Goal: Information Seeking & Learning: Check status

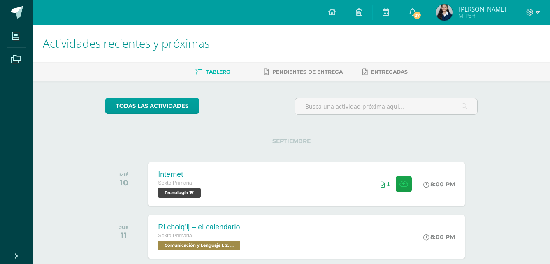
click at [452, 14] on img at bounding box center [444, 12] width 16 height 16
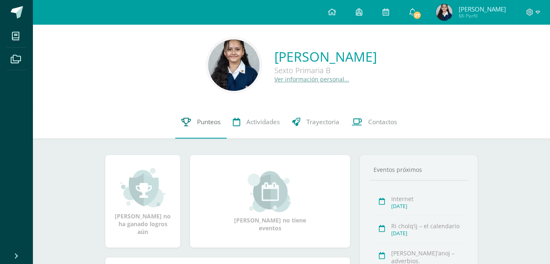
click at [206, 115] on link "Punteos" at bounding box center [200, 122] width 51 height 33
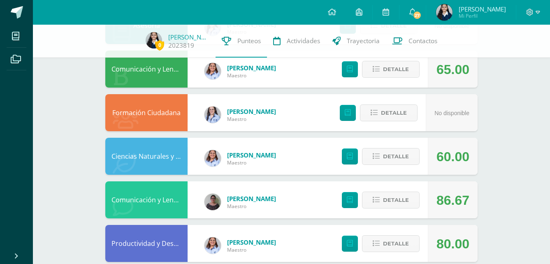
scroll to position [149, 0]
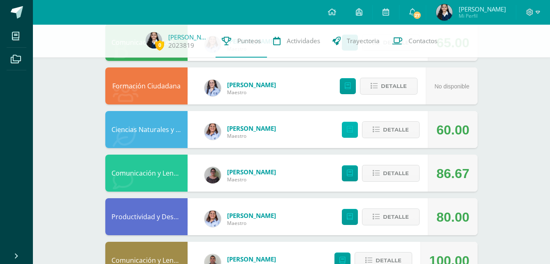
click at [350, 129] on icon at bounding box center [350, 129] width 6 height 7
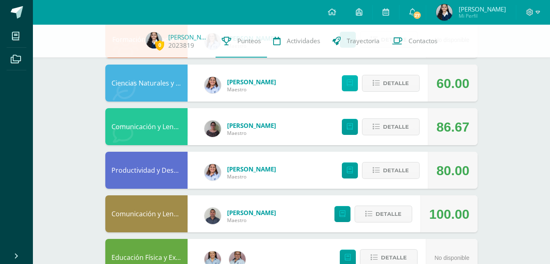
scroll to position [198, 0]
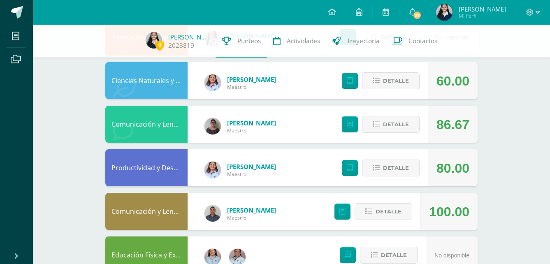
drag, startPoint x: 548, startPoint y: 124, endPoint x: 546, endPoint y: 110, distance: 14.2
click at [546, 110] on div "0 [PERSON_NAME] 2023819 Punteos Actividades Trayectoria Contactos Pendiente Pun…" at bounding box center [291, 211] width 517 height 768
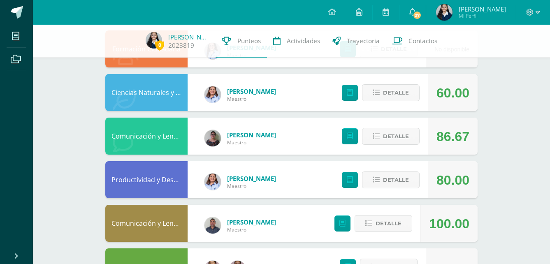
scroll to position [181, 0]
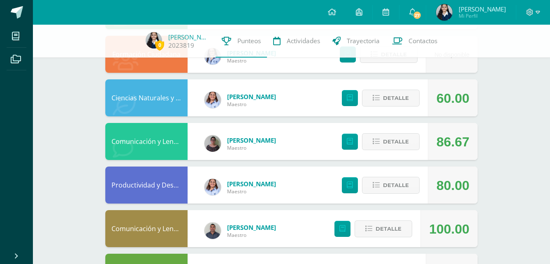
click at [294, 99] on div "Ciencias Naturales y Tecnología [PERSON_NAME] Maestro 60.00 [GEOGRAPHIC_DATA]" at bounding box center [291, 97] width 372 height 37
click at [245, 100] on span "[PERSON_NAME]" at bounding box center [251, 97] width 49 height 8
click at [358, 95] on link at bounding box center [350, 98] width 16 height 16
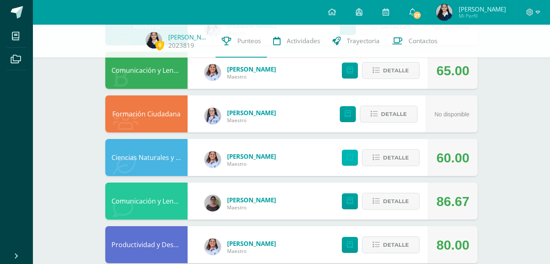
scroll to position [89, 0]
